Goal: Complete application form

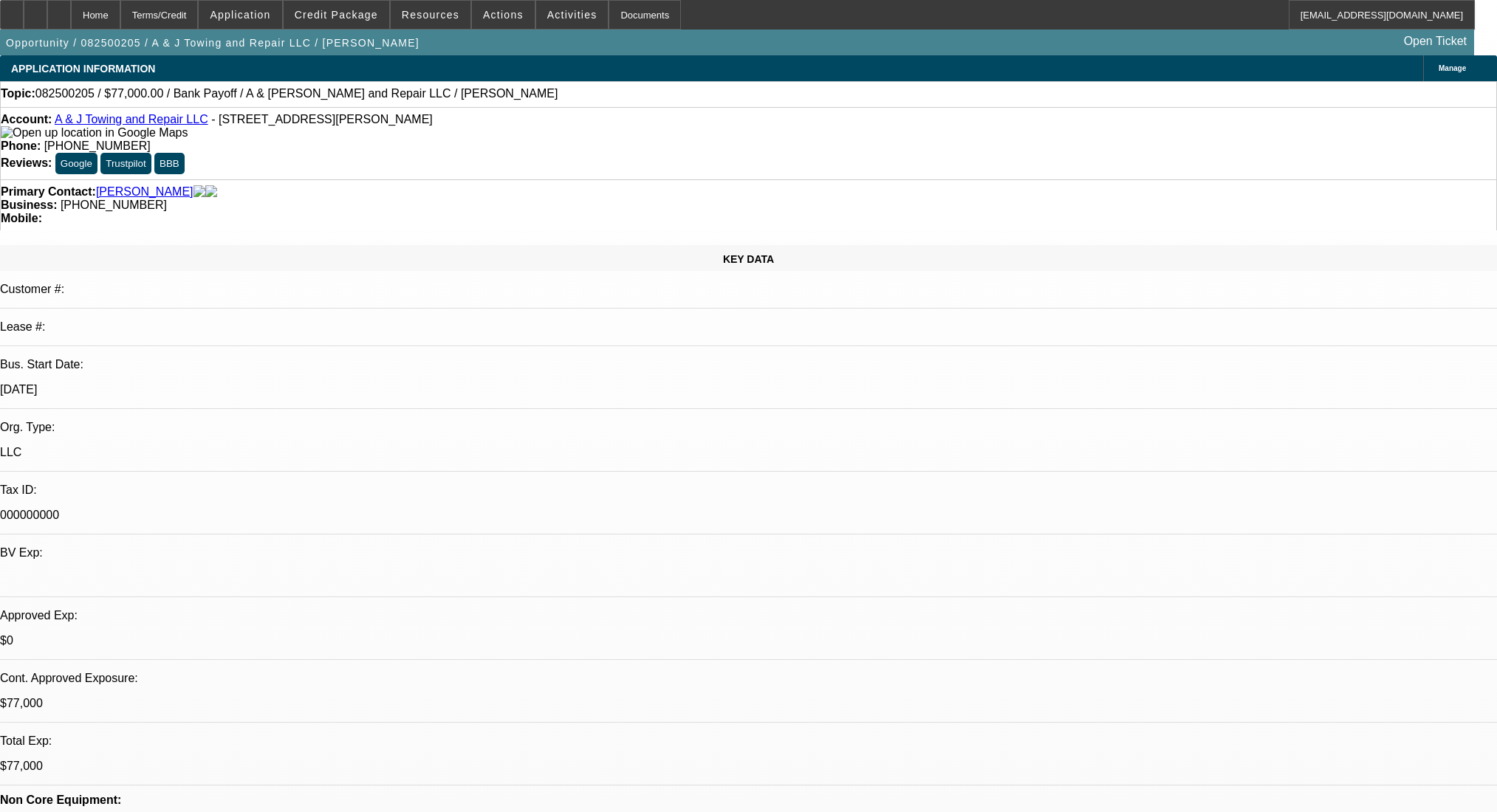
select select "0"
select select "2"
select select "0.1"
select select "4"
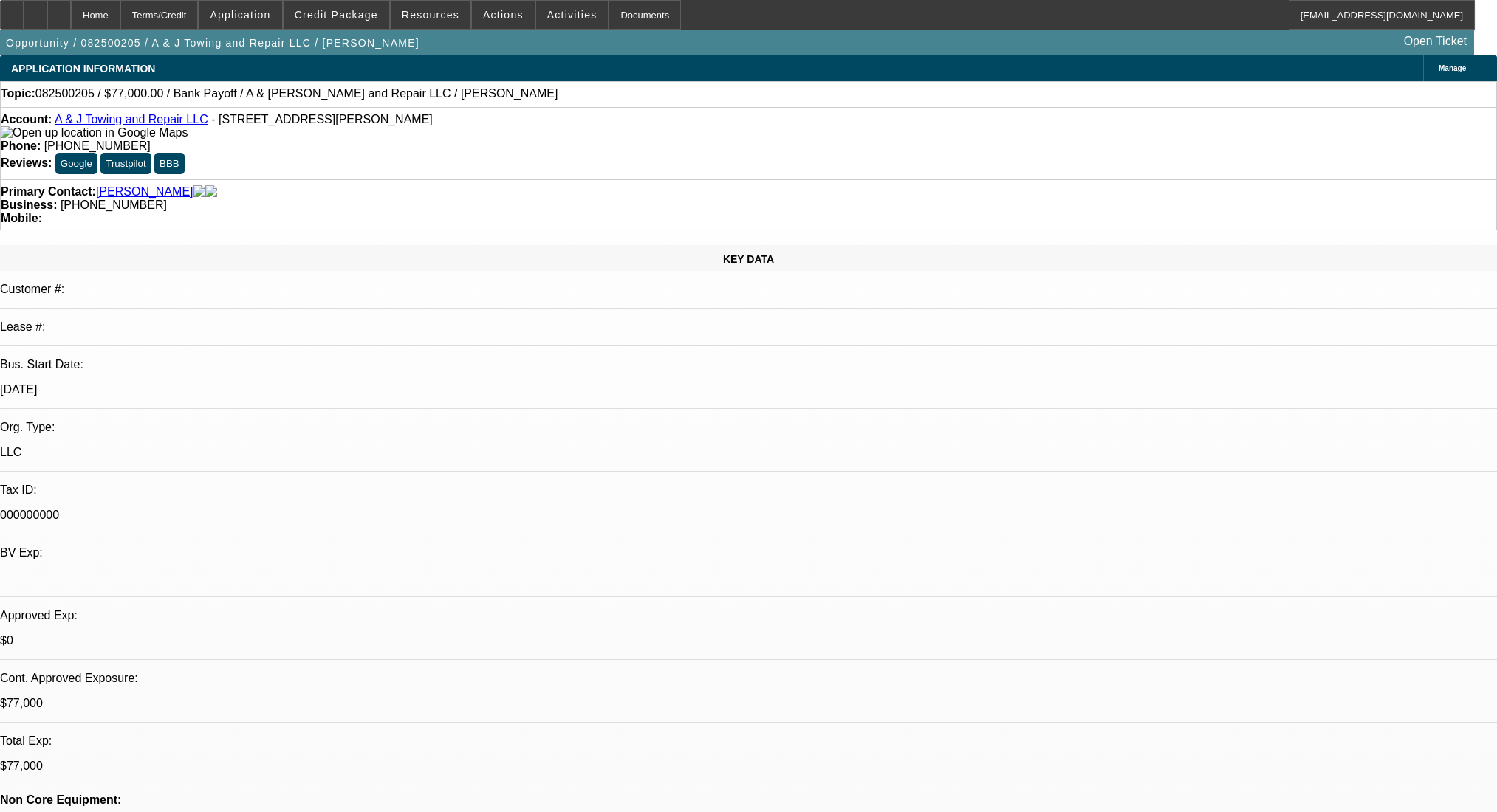
select select "0"
select select "2"
select select "0.1"
select select "4"
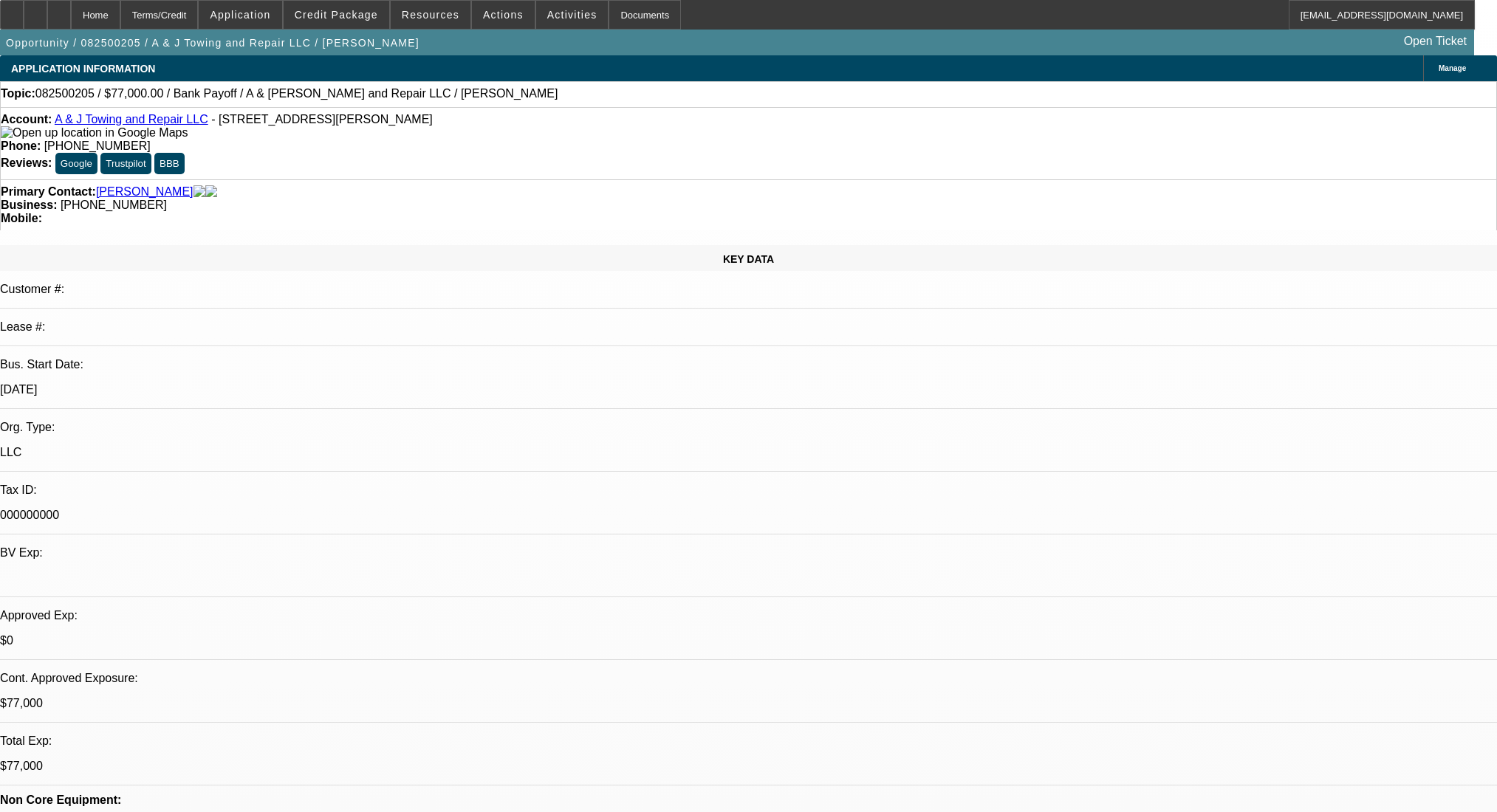
select select "0"
select select "2"
select select "0.1"
select select "4"
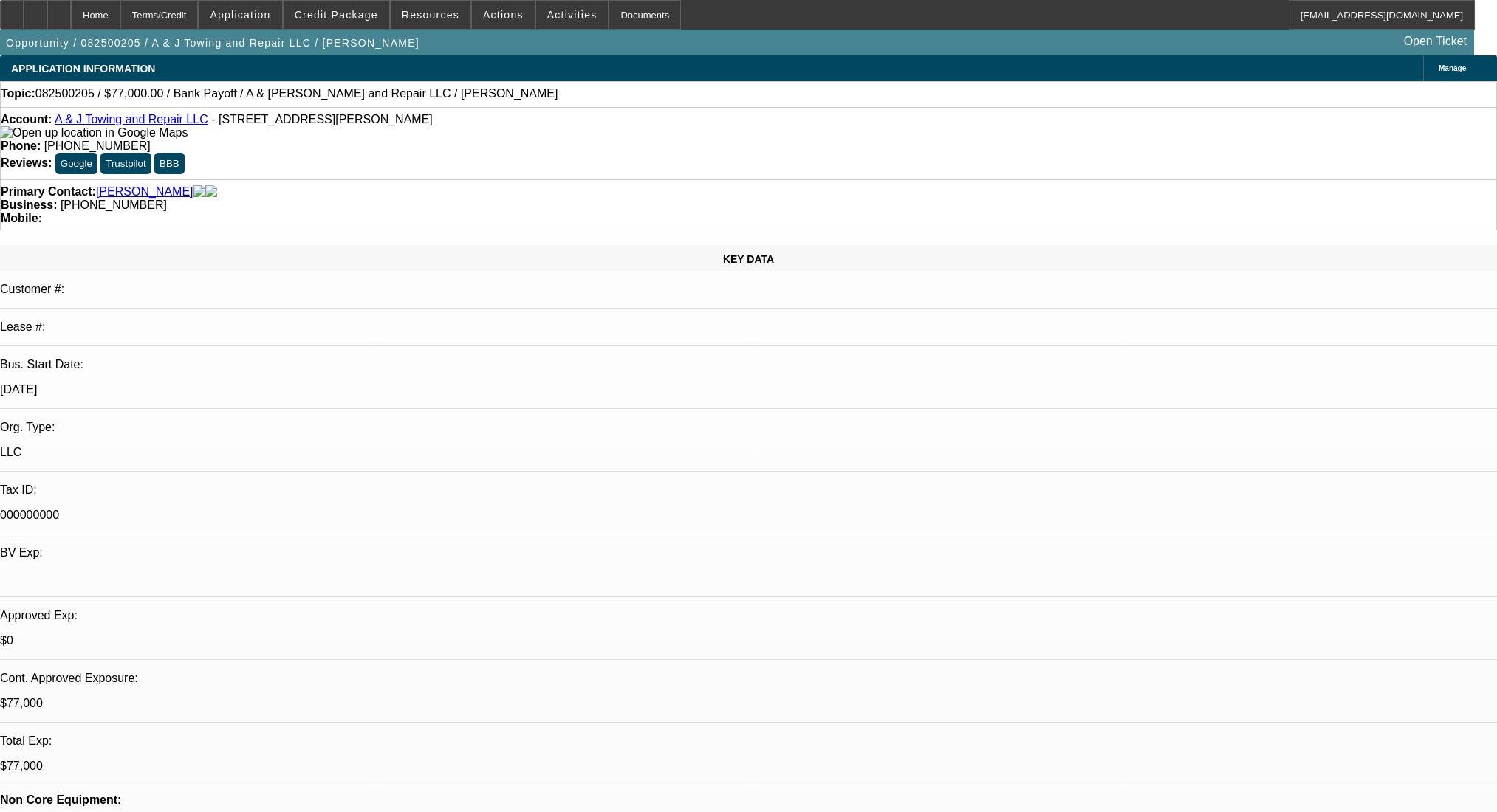
select select "0"
select select "2"
select select "0.1"
select select "4"
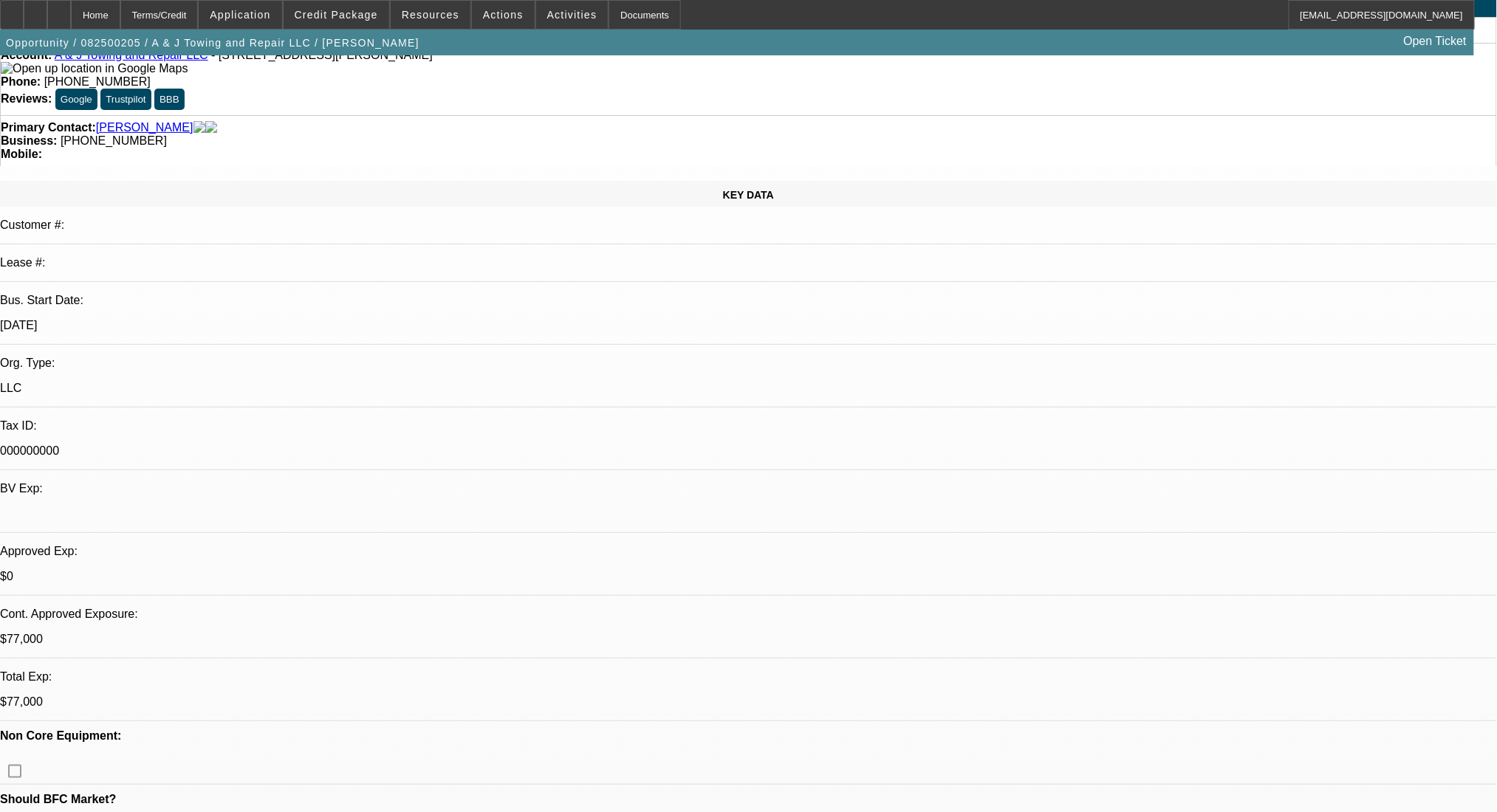
scroll to position [99, 0]
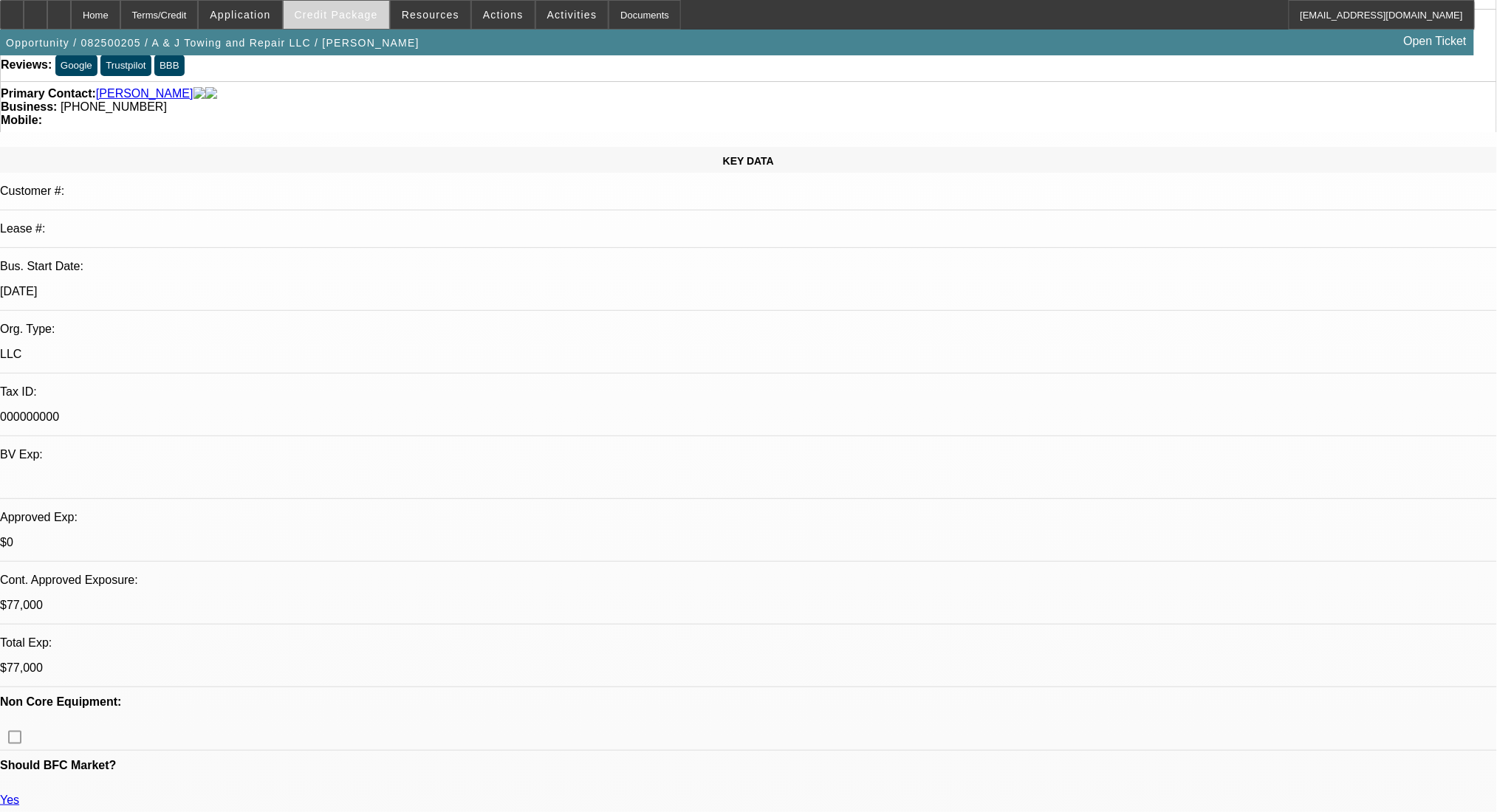
click at [361, 15] on span "Credit Package" at bounding box center [337, 14] width 84 height 12
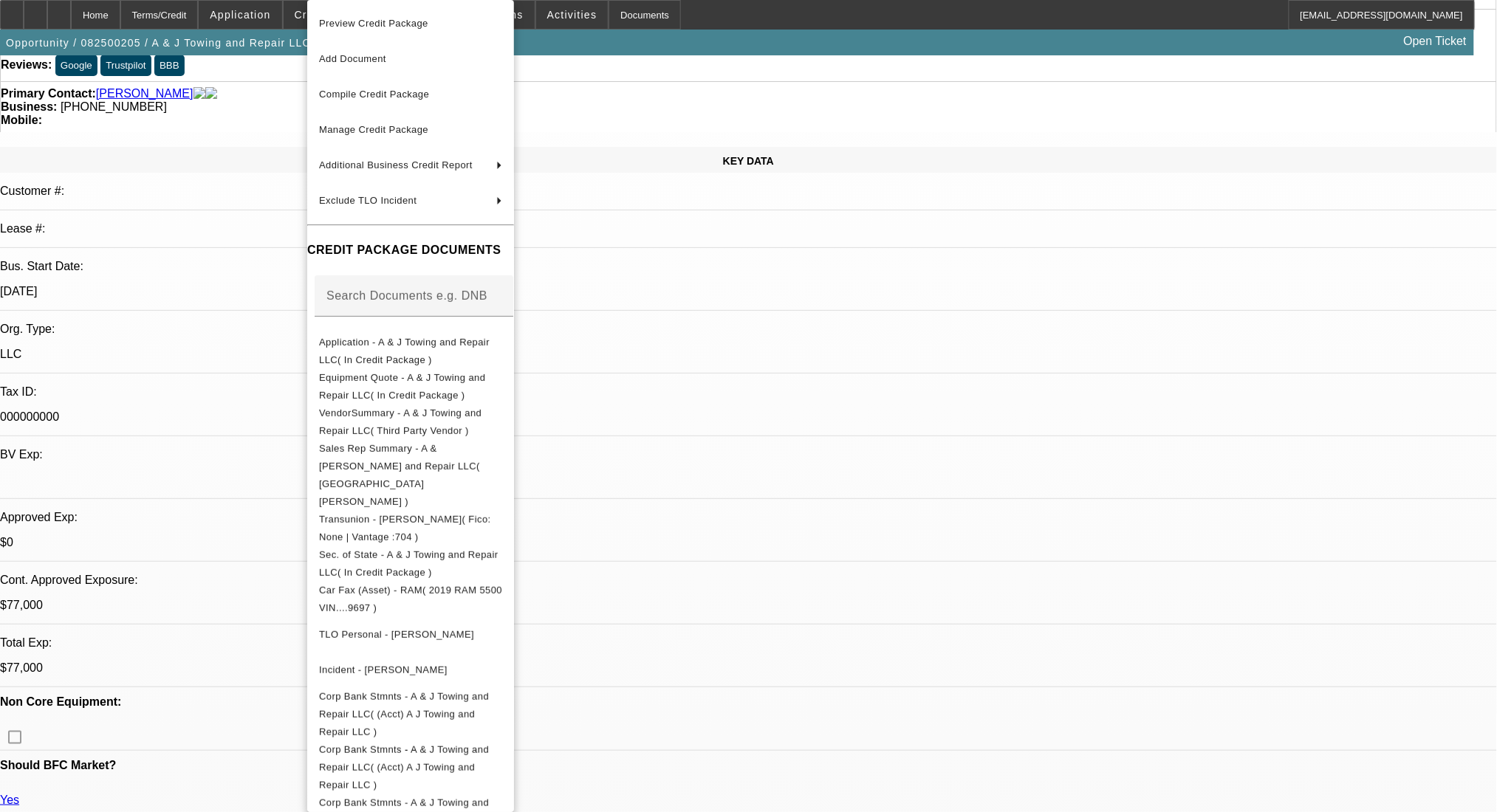
click at [757, 337] on div at bounding box center [748, 406] width 1497 height 812
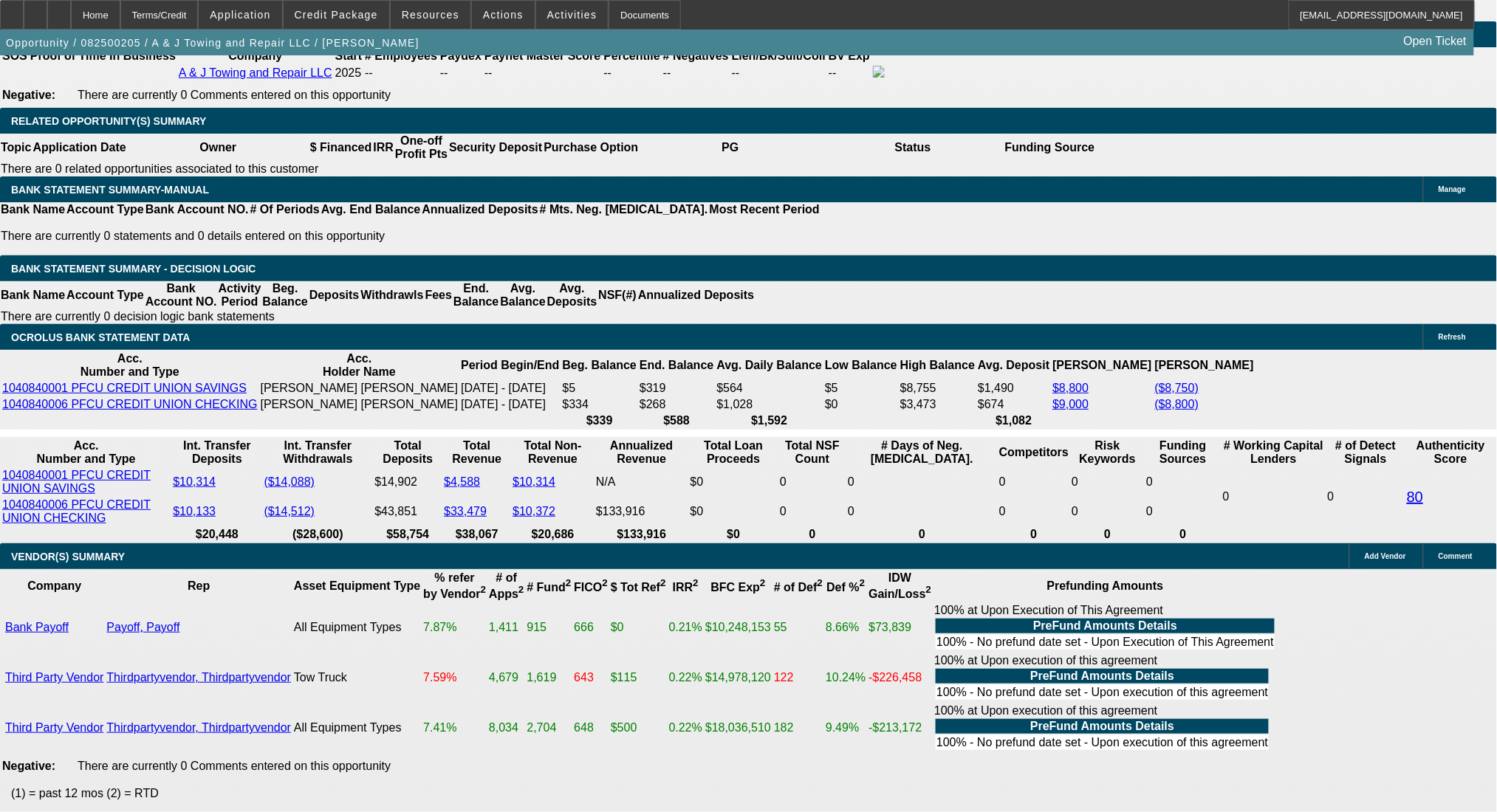
scroll to position [2362, 0]
